Goal: Navigation & Orientation: Find specific page/section

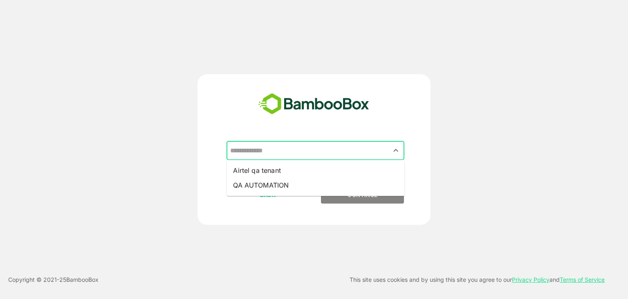
click at [288, 153] on input "text" at bounding box center [315, 151] width 175 height 16
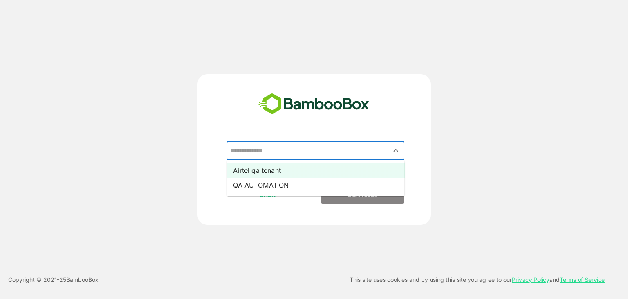
click at [275, 172] on li "Airtel qa tenant" at bounding box center [316, 170] width 178 height 15
type input "**********"
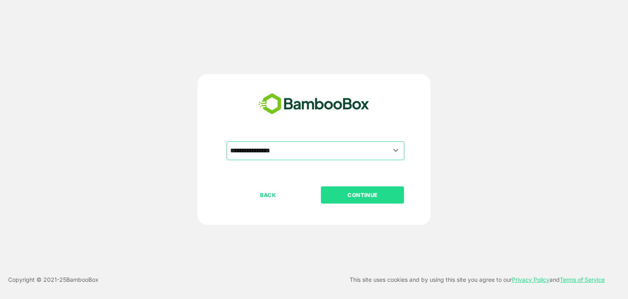
click at [330, 190] on p "CONTINUE" at bounding box center [363, 194] width 82 height 9
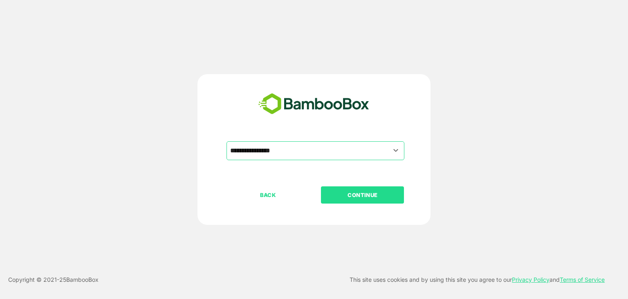
click at [330, 190] on p "CONTINUE" at bounding box center [363, 194] width 82 height 9
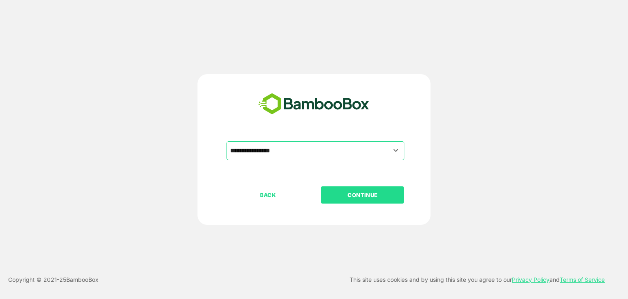
click at [330, 190] on p "CONTINUE" at bounding box center [363, 194] width 82 height 9
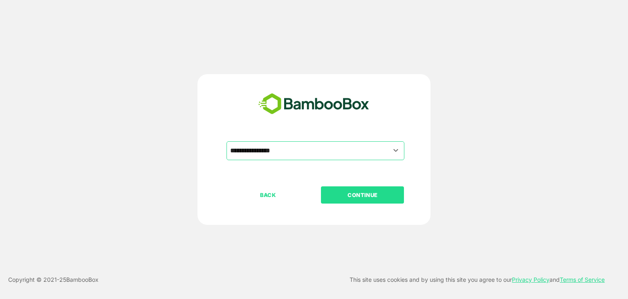
click at [330, 190] on p "CONTINUE" at bounding box center [363, 194] width 82 height 9
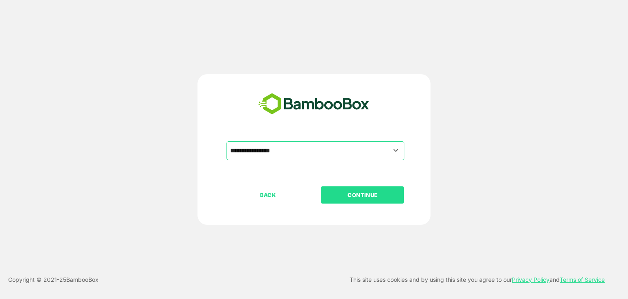
click at [330, 190] on p "CONTINUE" at bounding box center [363, 194] width 82 height 9
click at [353, 193] on p "CONTINUE" at bounding box center [363, 194] width 82 height 9
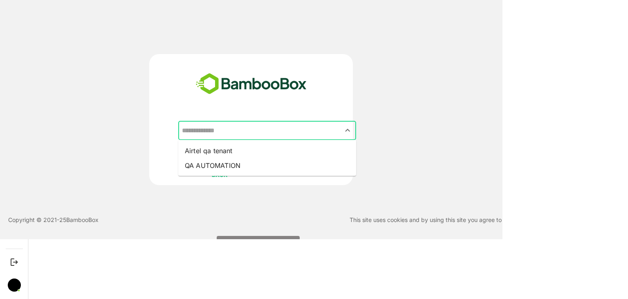
click at [245, 125] on input "text" at bounding box center [267, 131] width 175 height 16
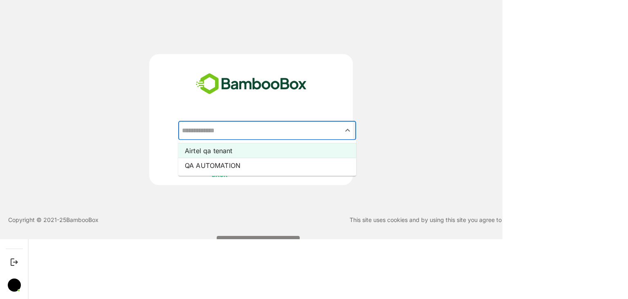
click at [226, 157] on li "Airtel qa tenant" at bounding box center [267, 150] width 178 height 15
type input "**********"
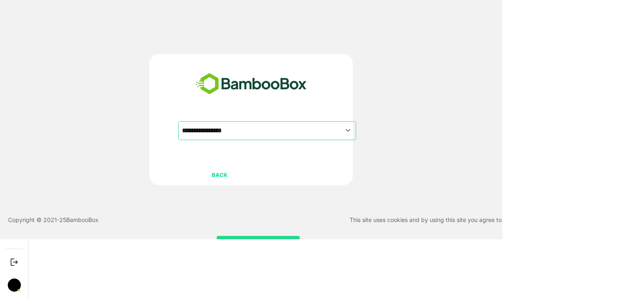
click at [384, 170] on div "**********" at bounding box center [251, 119] width 377 height 131
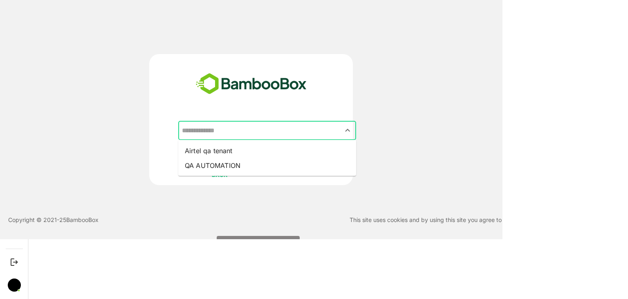
click at [337, 128] on input "text" at bounding box center [267, 131] width 175 height 16
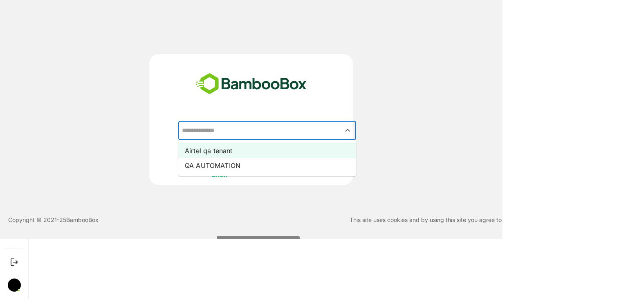
click at [218, 146] on li "Airtel qa tenant" at bounding box center [267, 150] width 178 height 15
type input "**********"
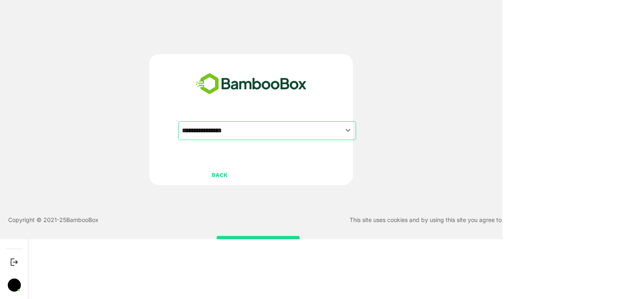
click at [243, 236] on button "CONTINUE" at bounding box center [258, 244] width 83 height 17
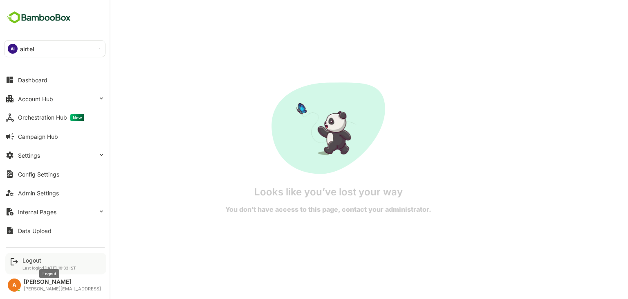
click at [30, 263] on div "Logout" at bounding box center [49, 259] width 54 height 7
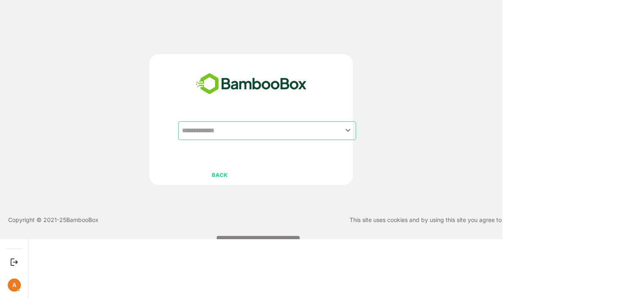
click at [269, 138] on div "​" at bounding box center [267, 130] width 178 height 19
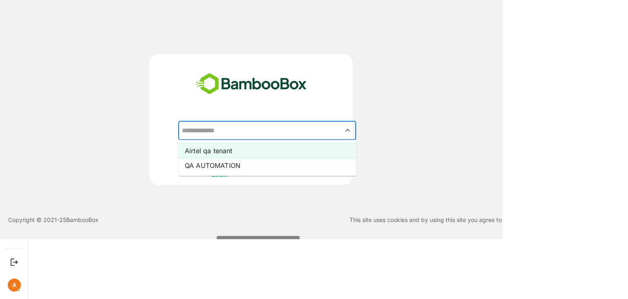
click at [223, 151] on li "Airtel qa tenant" at bounding box center [267, 150] width 178 height 15
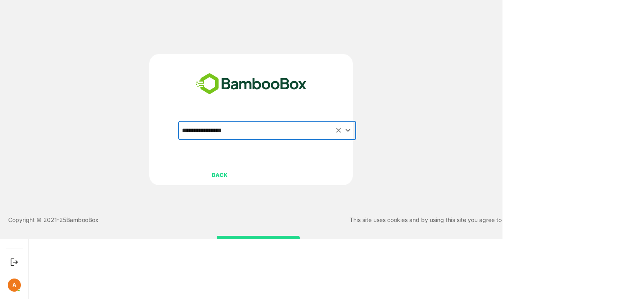
type input "**********"
click at [245, 236] on button "CONTINUE" at bounding box center [258, 244] width 83 height 17
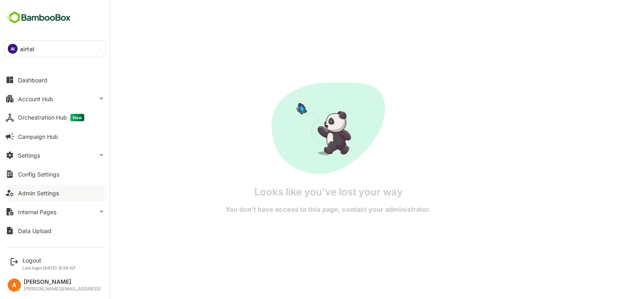
click at [49, 194] on div "Admin Settings" at bounding box center [38, 192] width 41 height 7
click at [24, 47] on p "airtel" at bounding box center [27, 49] width 14 height 9
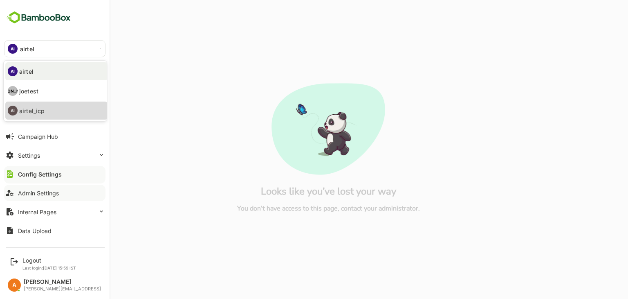
click at [34, 110] on p "airtel_icp" at bounding box center [31, 110] width 25 height 9
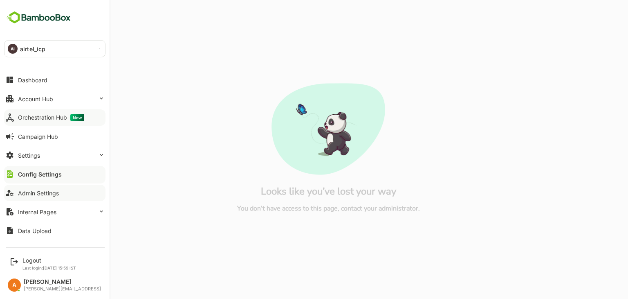
click at [35, 113] on button "Orchestration Hub New" at bounding box center [54, 117] width 101 height 16
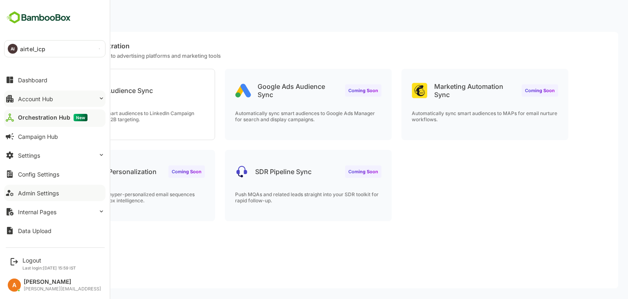
click at [38, 98] on div "Account Hub" at bounding box center [35, 98] width 35 height 7
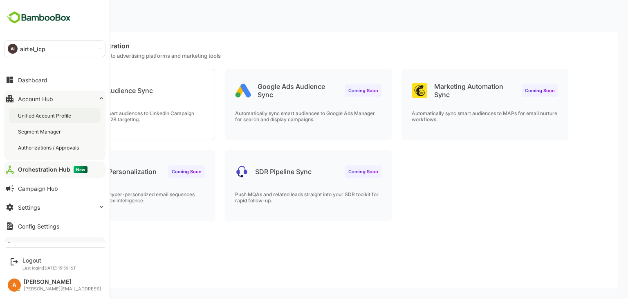
click at [55, 112] on div "Unified Account Profile" at bounding box center [45, 115] width 55 height 7
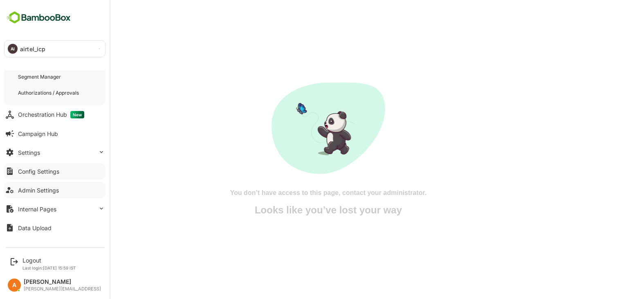
scroll to position [55, 0]
click at [41, 192] on div "Admin Settings" at bounding box center [38, 189] width 41 height 7
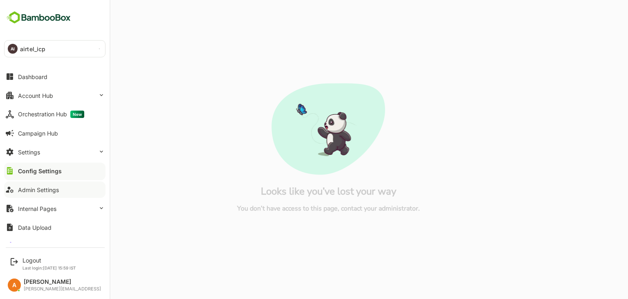
click at [35, 190] on div "Admin Settings" at bounding box center [38, 189] width 41 height 7
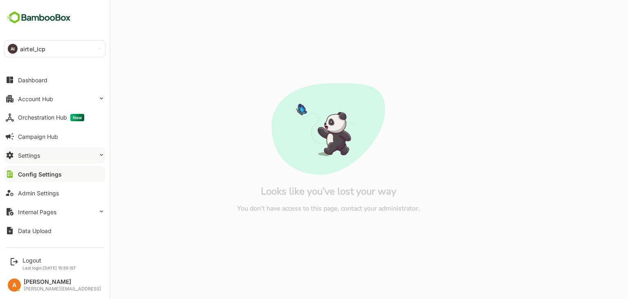
click at [24, 160] on button "Settings" at bounding box center [54, 155] width 101 height 16
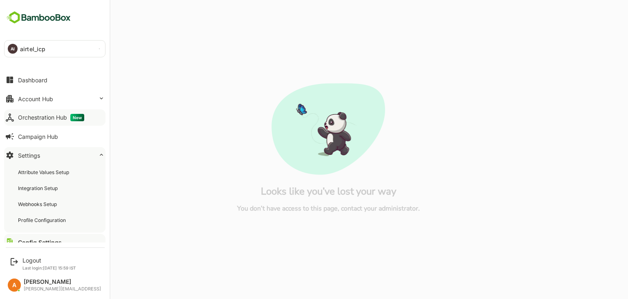
click at [44, 118] on div "Orchestration Hub New" at bounding box center [51, 117] width 66 height 7
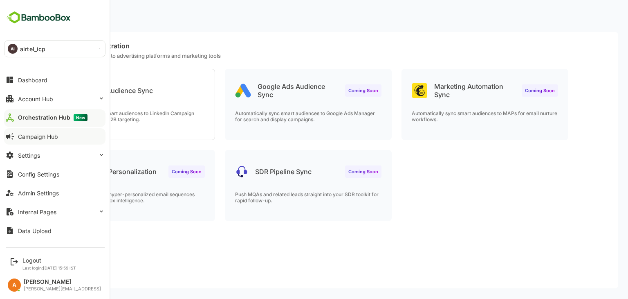
click at [44, 134] on div "Campaign Hub" at bounding box center [38, 136] width 40 height 7
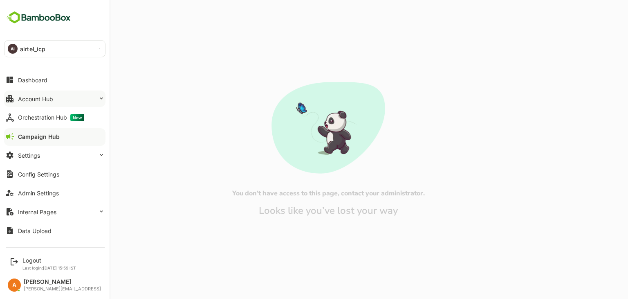
click at [52, 103] on button "Account Hub" at bounding box center [54, 98] width 101 height 16
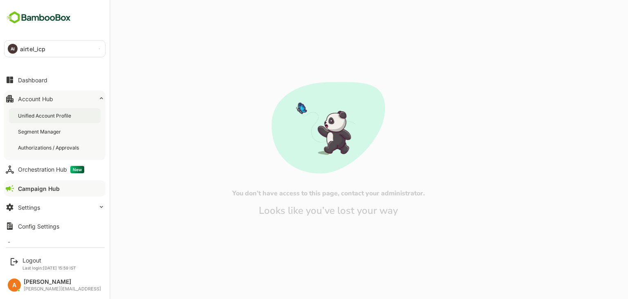
click at [53, 117] on div "Unified Account Profile" at bounding box center [45, 115] width 55 height 7
click at [55, 129] on div "Segment Manager" at bounding box center [40, 131] width 45 height 7
click at [55, 151] on div "Authorizations / Approvals" at bounding box center [49, 147] width 63 height 7
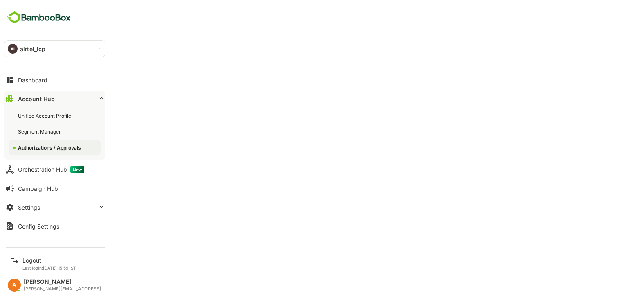
click at [40, 96] on div "Account Hub" at bounding box center [36, 98] width 37 height 7
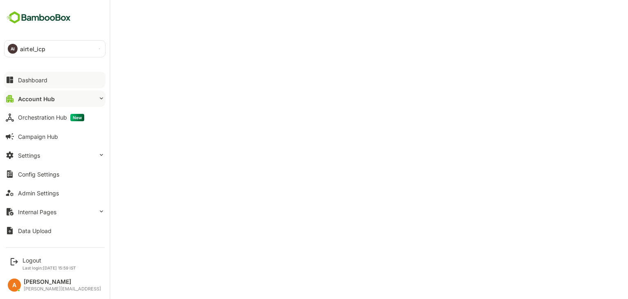
click at [40, 84] on button "Dashboard" at bounding box center [54, 80] width 101 height 16
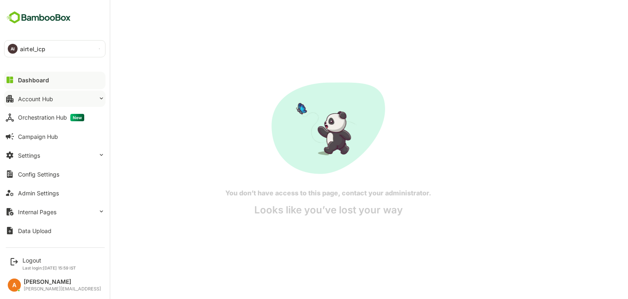
click at [35, 102] on button "Account Hub" at bounding box center [54, 98] width 101 height 16
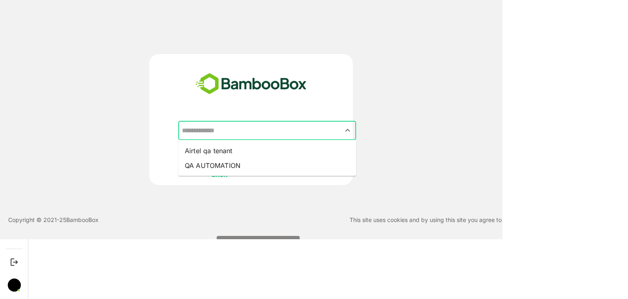
click at [241, 124] on input "text" at bounding box center [267, 131] width 175 height 16
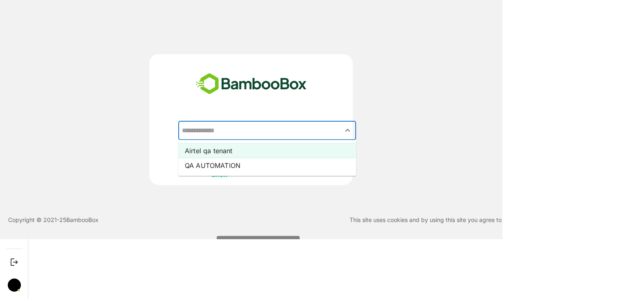
click at [228, 148] on li "Airtel qa tenant" at bounding box center [267, 150] width 178 height 15
type input "**********"
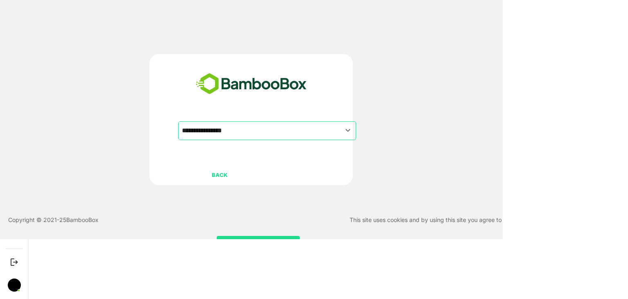
click at [257, 236] on button "CONTINUE" at bounding box center [258, 244] width 83 height 17
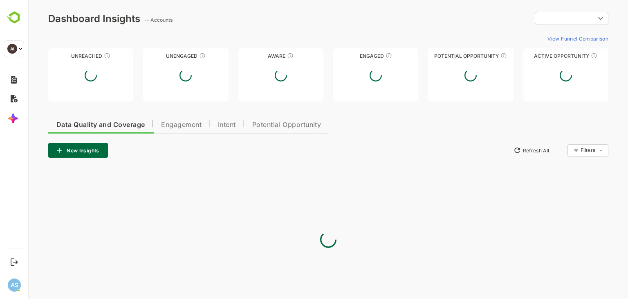
type input "**********"
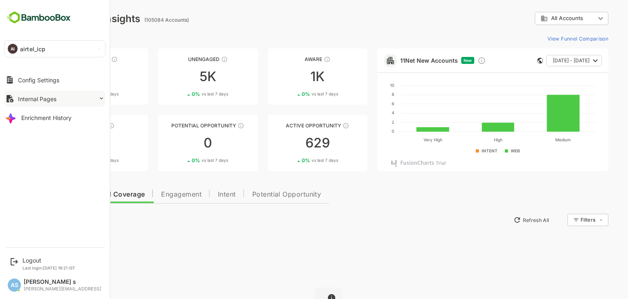
click at [74, 96] on button "Internal Pages" at bounding box center [54, 98] width 101 height 16
click at [49, 121] on div "Monitoring Stats" at bounding box center [55, 115] width 92 height 15
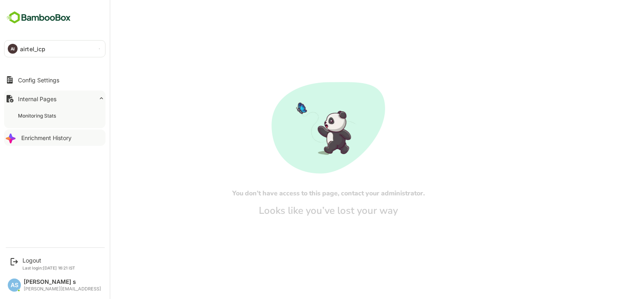
click at [63, 138] on div "Enrichment History" at bounding box center [46, 137] width 50 height 7
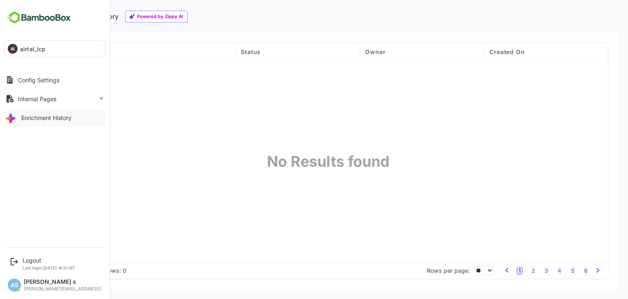
click at [61, 160] on div "**********" at bounding box center [55, 121] width 110 height 242
click at [54, 53] on div "AI airtel_icp" at bounding box center [49, 48] width 91 height 16
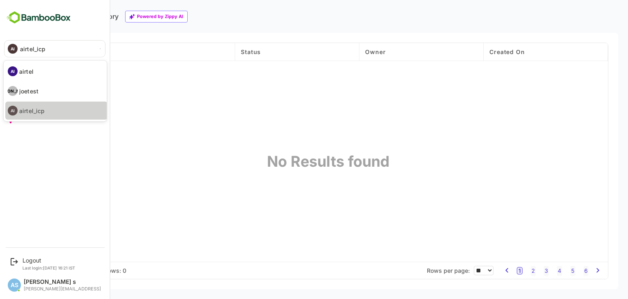
click at [61, 107] on li "AI airtel_icp" at bounding box center [56, 110] width 102 height 18
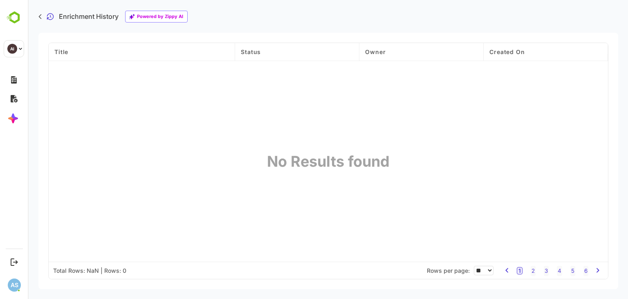
click at [40, 18] on icon at bounding box center [39, 16] width 3 height 5
click at [38, 15] on div "Enrichment History Powered by Zippy AI" at bounding box center [329, 16] width 600 height 33
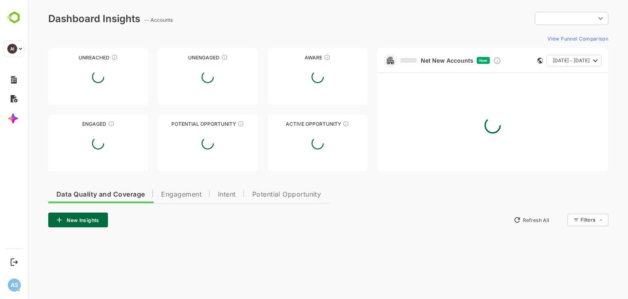
type input "**********"
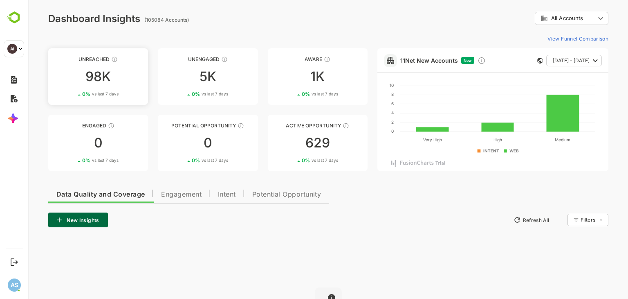
click at [130, 78] on div "98K" at bounding box center [98, 76] width 100 height 13
